Goal: Task Accomplishment & Management: Use online tool/utility

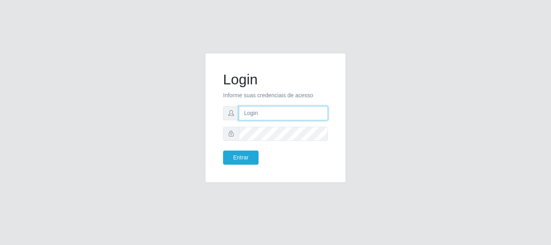
click at [315, 111] on input "text" at bounding box center [283, 113] width 89 height 14
type input "Ubiratan@confglacer"
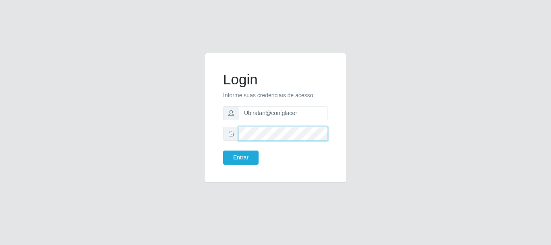
click at [223, 150] on button "Entrar" at bounding box center [240, 157] width 35 height 14
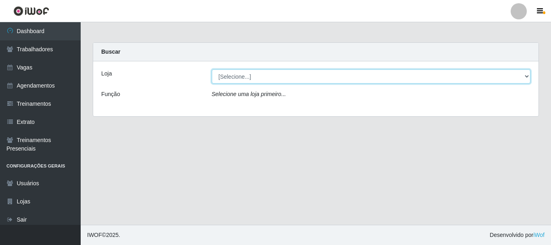
click at [261, 74] on select "[Selecione...] Glace Real Confeitaria" at bounding box center [371, 76] width 319 height 14
select select "445"
click at [212, 69] on select "[Selecione...] Glace Real Confeitaria" at bounding box center [371, 76] width 319 height 14
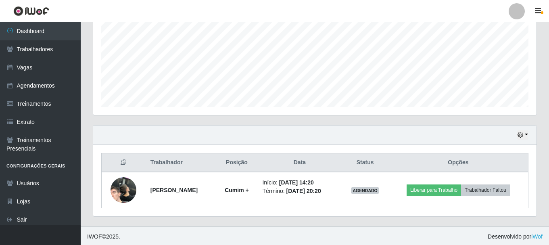
scroll to position [167, 443]
